Goal: Task Accomplishment & Management: Complete application form

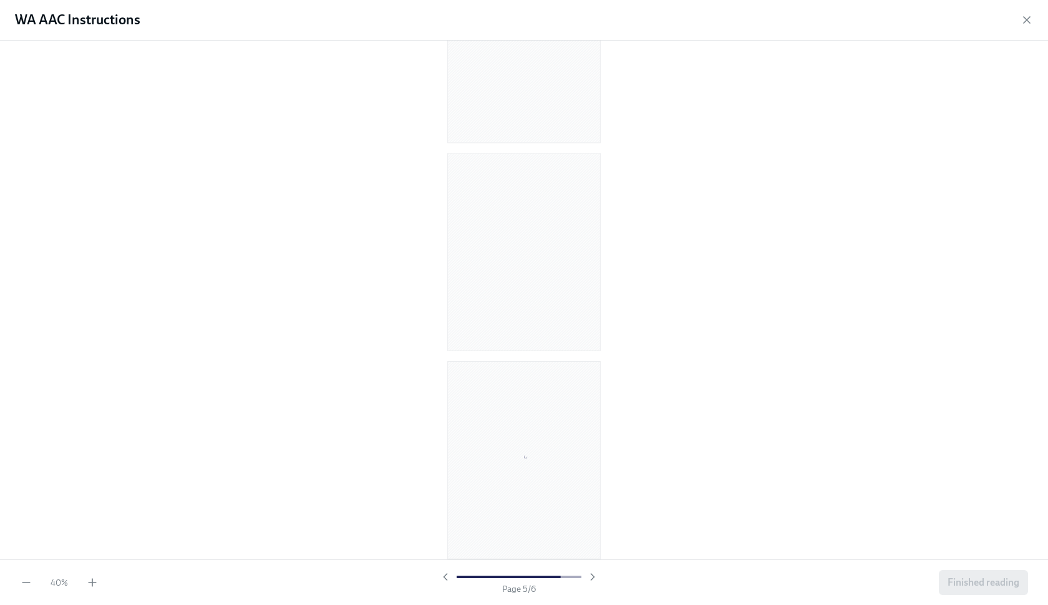
scroll to position [744, 0]
click at [96, 584] on icon "button" at bounding box center [92, 582] width 12 height 12
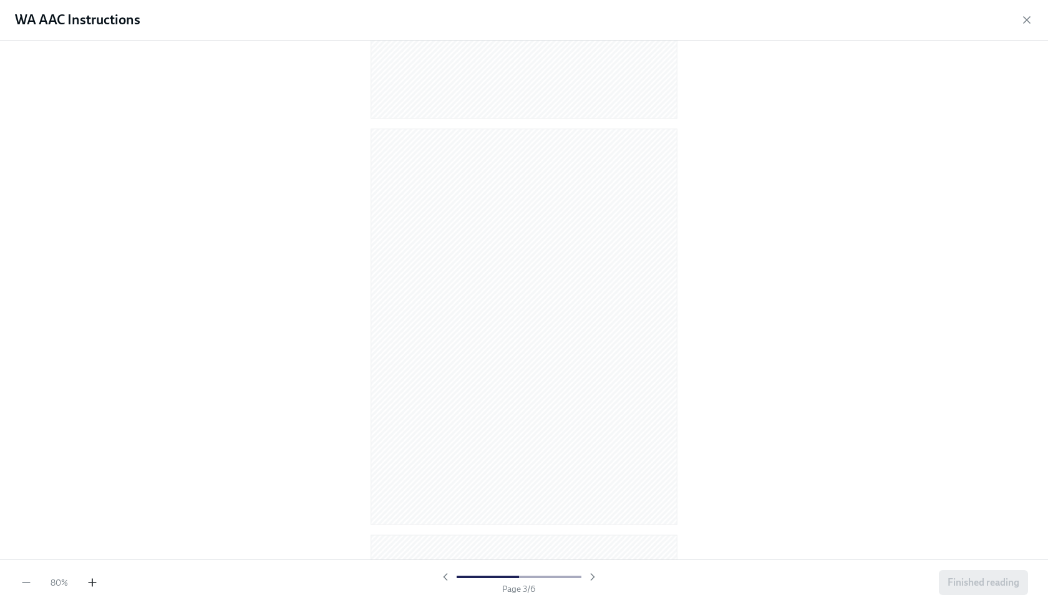
click at [96, 584] on icon "button" at bounding box center [92, 582] width 12 height 12
click at [99, 583] on div "40 % Page 3 / 6 Finished reading" at bounding box center [524, 583] width 1048 height 46
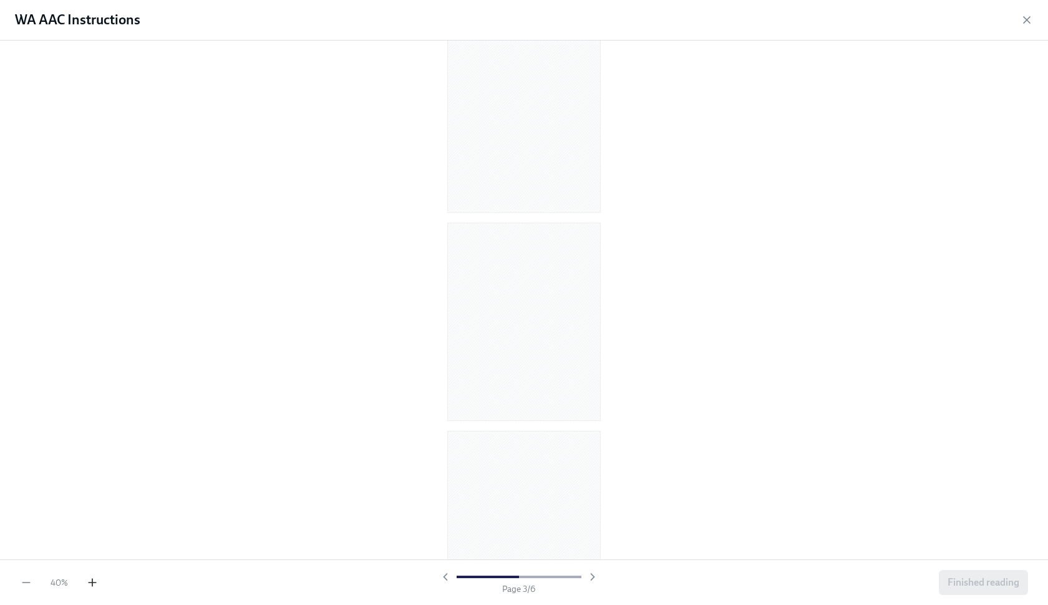
click at [96, 583] on icon "button" at bounding box center [92, 583] width 7 height 0
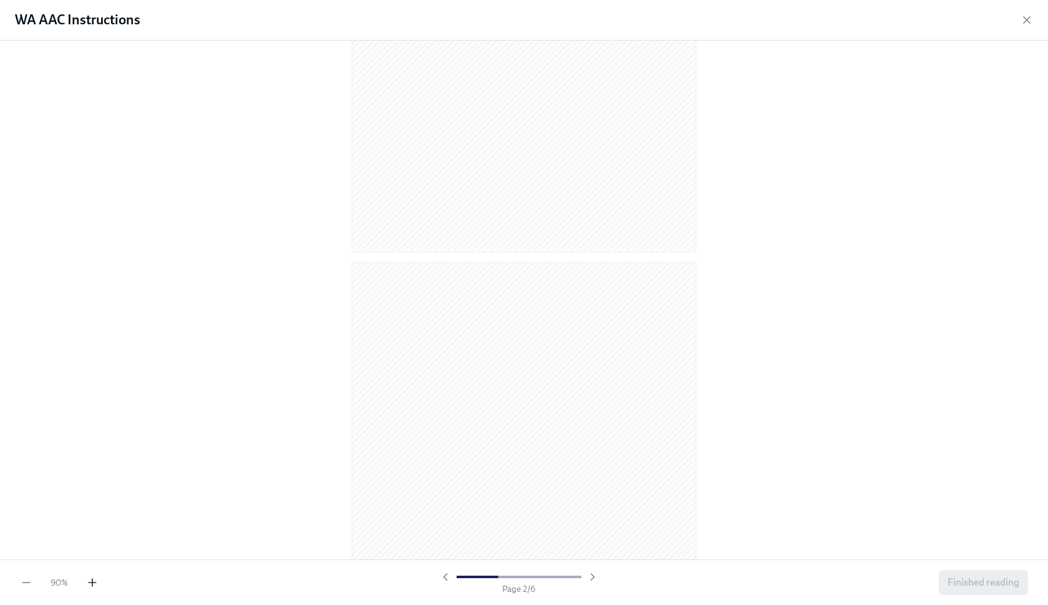
click at [96, 583] on icon "button" at bounding box center [92, 583] width 7 height 0
drag, startPoint x: 1043, startPoint y: 98, endPoint x: 1048, endPoint y: 147, distance: 49.5
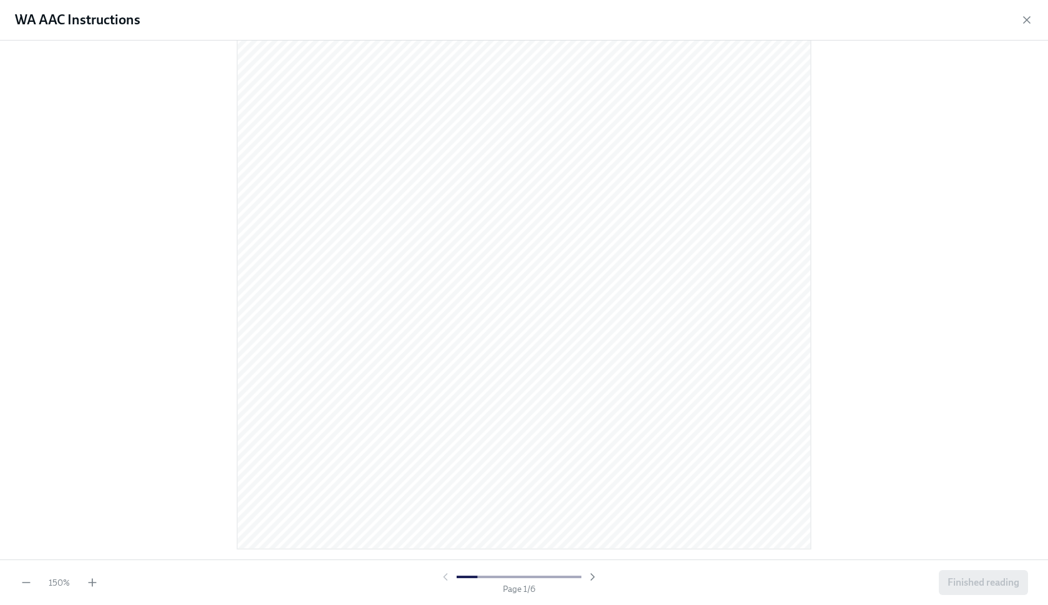
click at [1048, 148] on div at bounding box center [524, 300] width 1048 height 519
drag, startPoint x: 1043, startPoint y: 114, endPoint x: 1044, endPoint y: 153, distance: 39.3
click at [1044, 153] on div at bounding box center [524, 300] width 1048 height 519
click at [595, 573] on icon "button" at bounding box center [592, 577] width 12 height 12
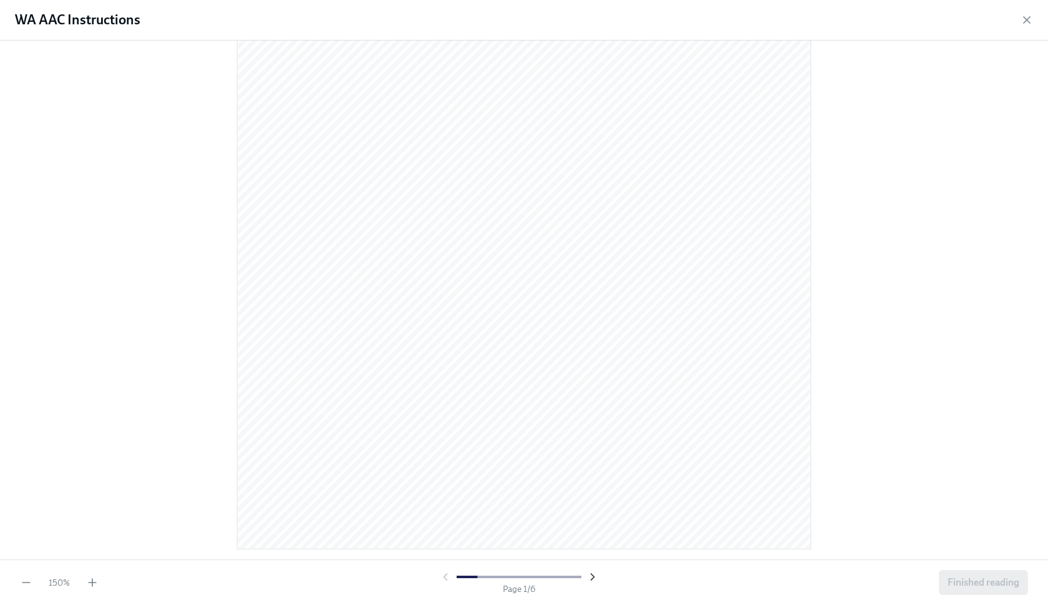
scroll to position [10, 0]
click at [596, 573] on icon "button" at bounding box center [592, 577] width 12 height 12
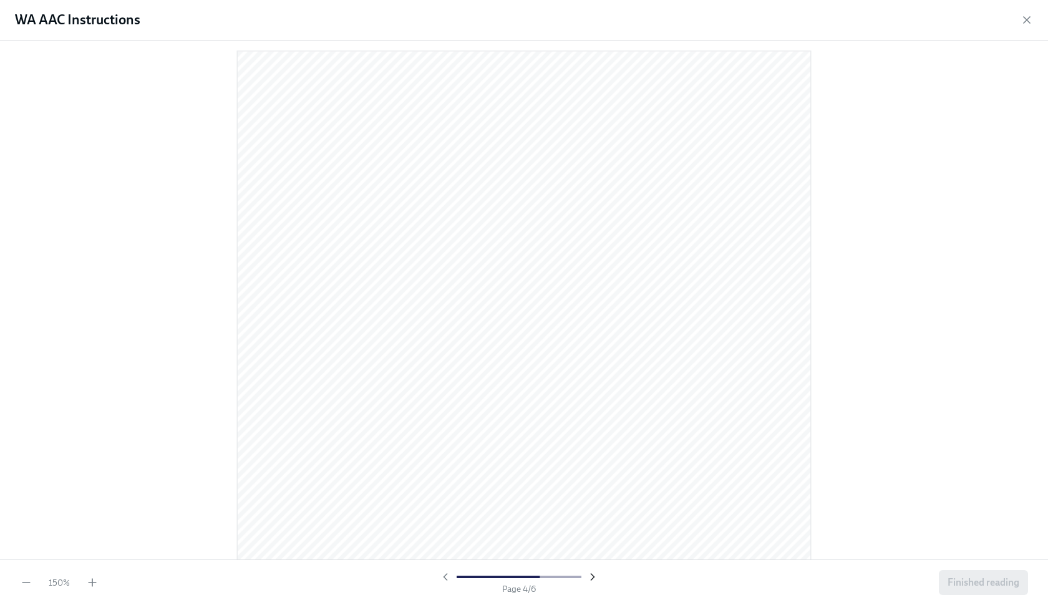
click at [596, 573] on icon "button" at bounding box center [592, 577] width 12 height 12
click at [593, 573] on div at bounding box center [519, 577] width 160 height 12
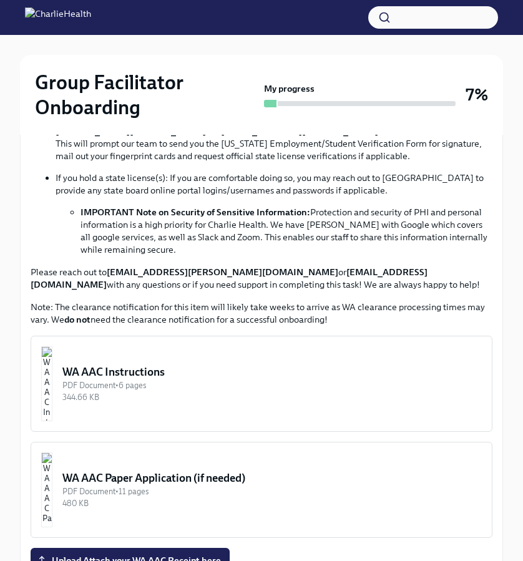
scroll to position [836, 0]
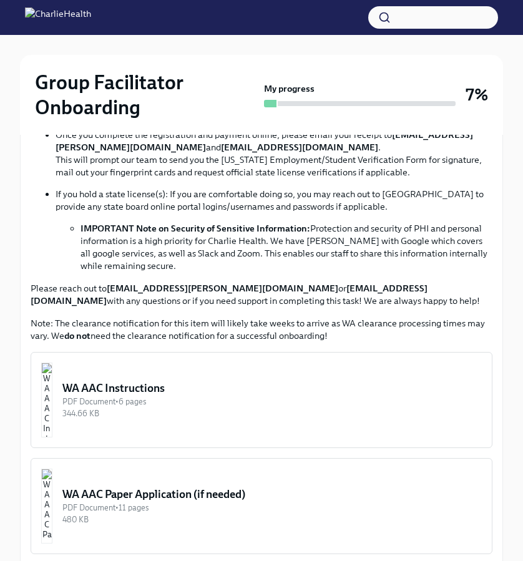
click at [205, 374] on button "WA AAC Instructions PDF Document • 6 pages 344.66 KB" at bounding box center [262, 400] width 462 height 96
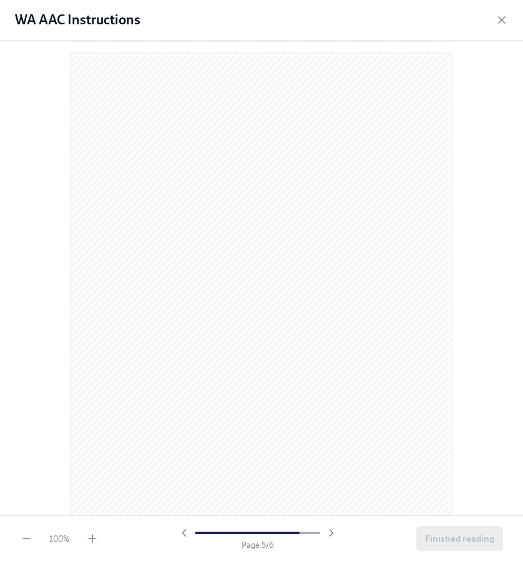
scroll to position [2561, 0]
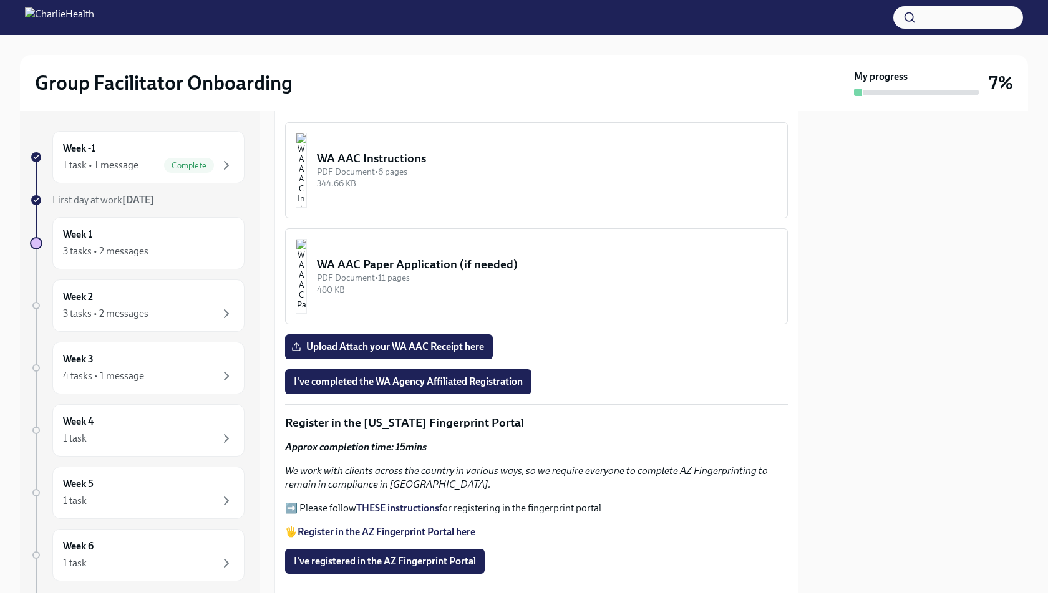
scroll to position [1034, 0]
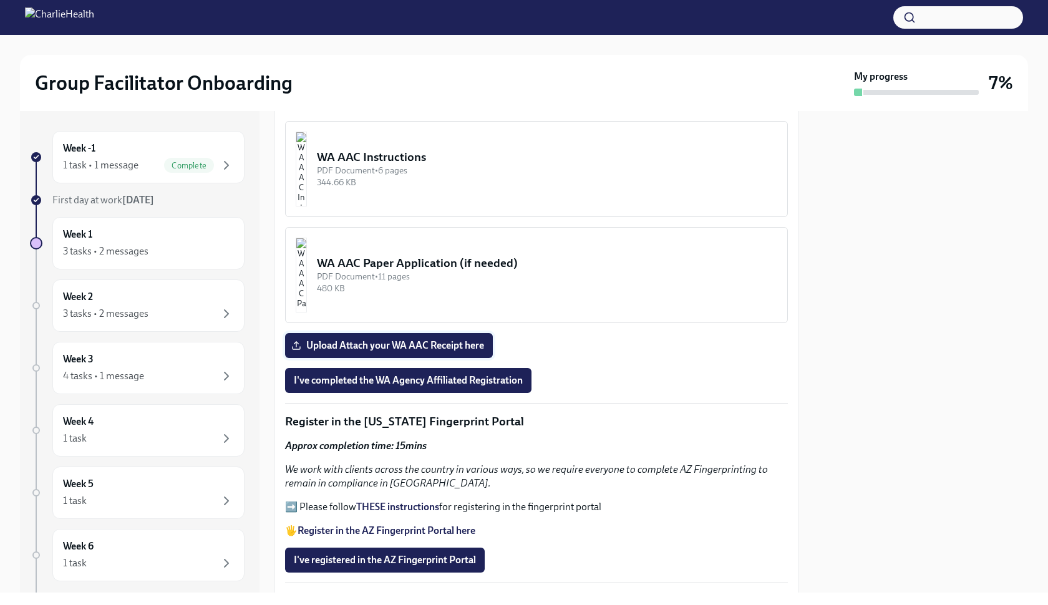
click at [416, 339] on span "Upload Attach your WA AAC Receipt here" at bounding box center [389, 345] width 190 height 12
click at [0, 0] on input "Upload Attach your WA AAC Receipt here" at bounding box center [0, 0] width 0 height 0
click at [465, 375] on span "I've completed the WA Agency Affiliated Registration" at bounding box center [408, 380] width 229 height 12
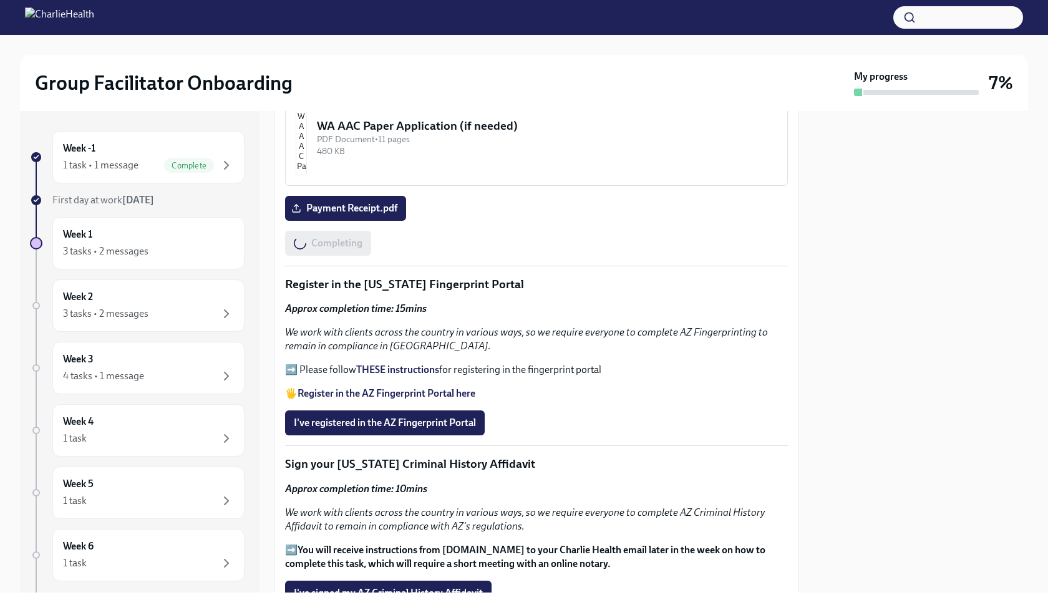
scroll to position [1176, 0]
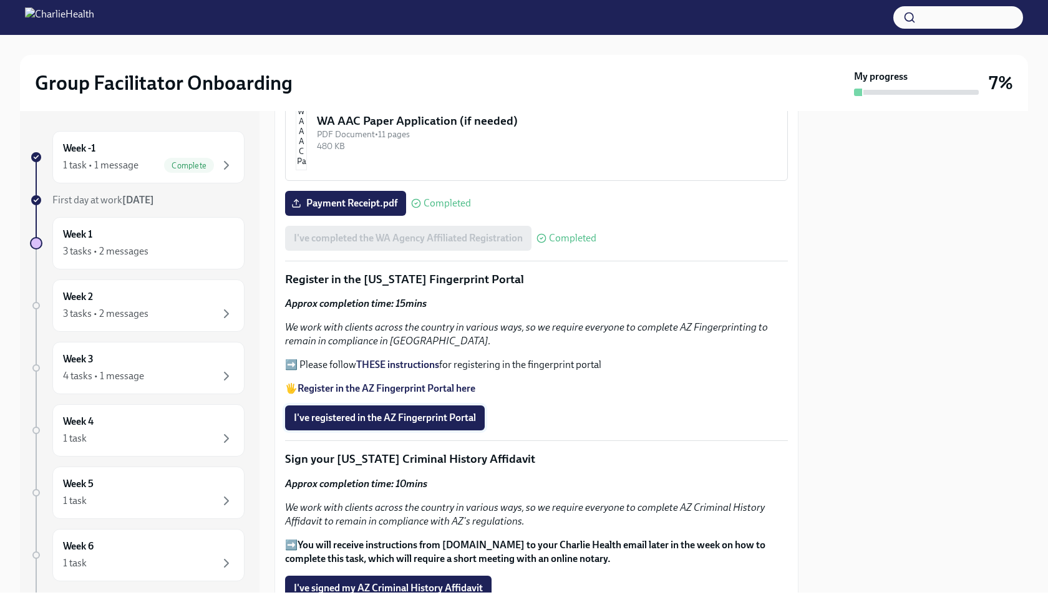
click at [444, 425] on button "I've registered in the AZ Fingerprint Portal" at bounding box center [385, 418] width 200 height 25
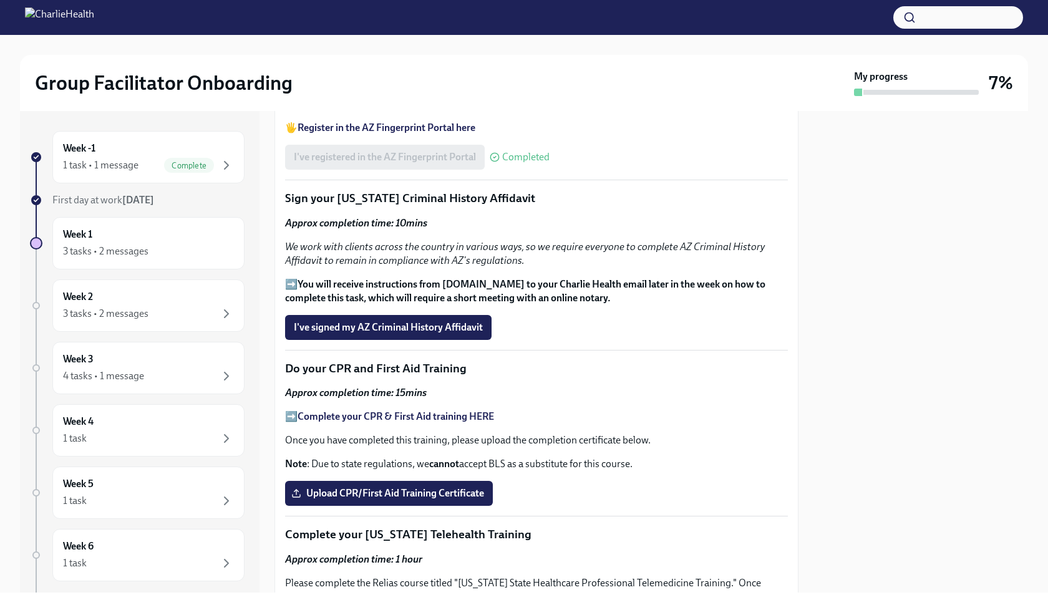
scroll to position [1439, 0]
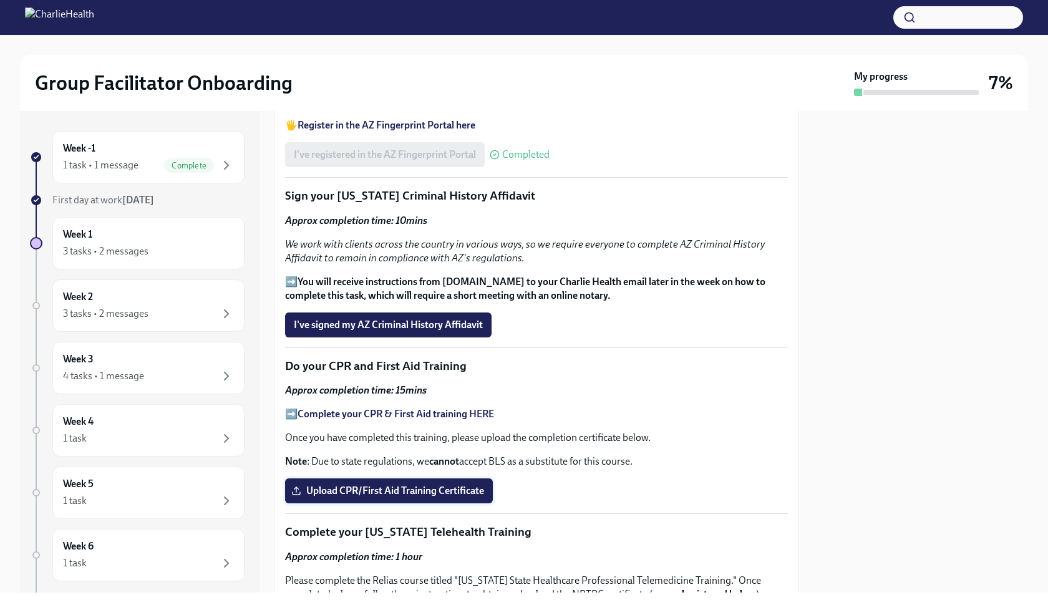
click at [372, 489] on span "Upload CPR/First Aid Training Certificate" at bounding box center [389, 491] width 190 height 12
click at [0, 0] on input "Upload CPR/First Aid Training Certificate" at bounding box center [0, 0] width 0 height 0
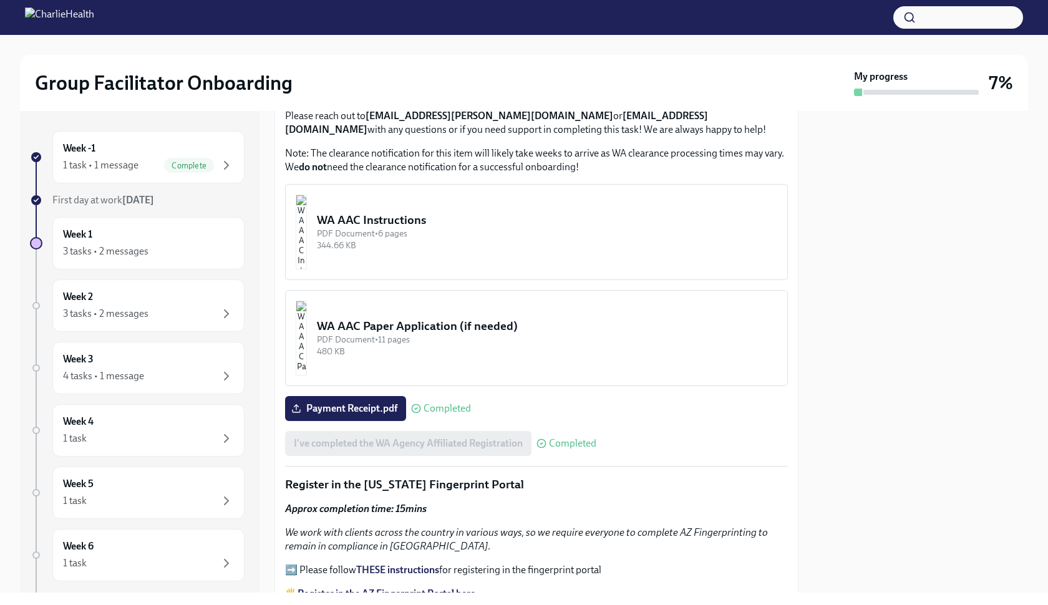
scroll to position [969, 0]
